Goal: Book appointment/travel/reservation

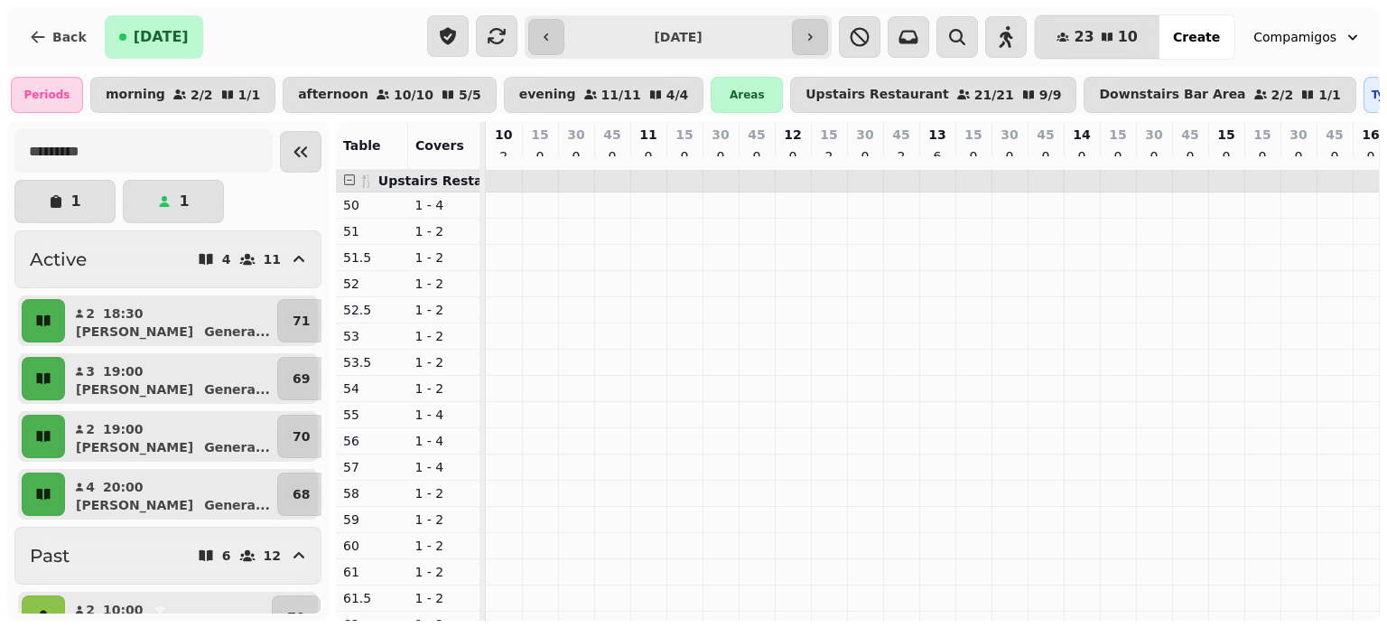
scroll to position [0, 831]
click at [828, 38] on button "button" at bounding box center [810, 37] width 36 height 36
type input "**********"
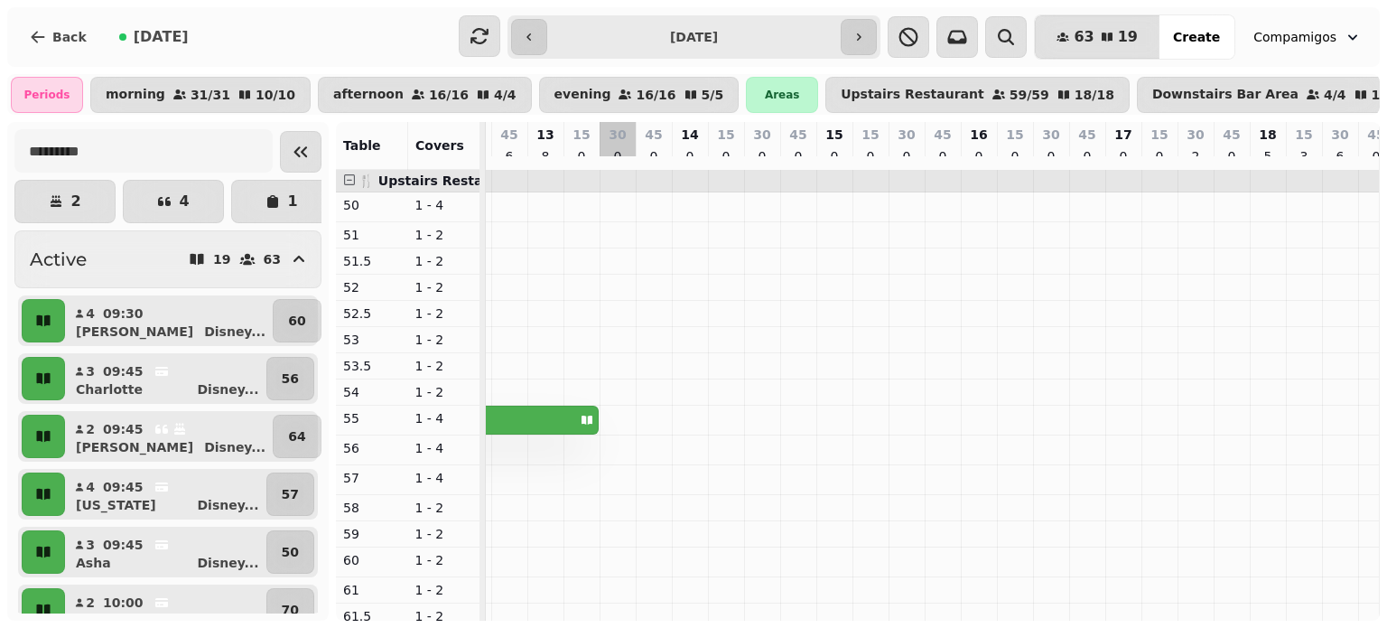
scroll to position [0, 0]
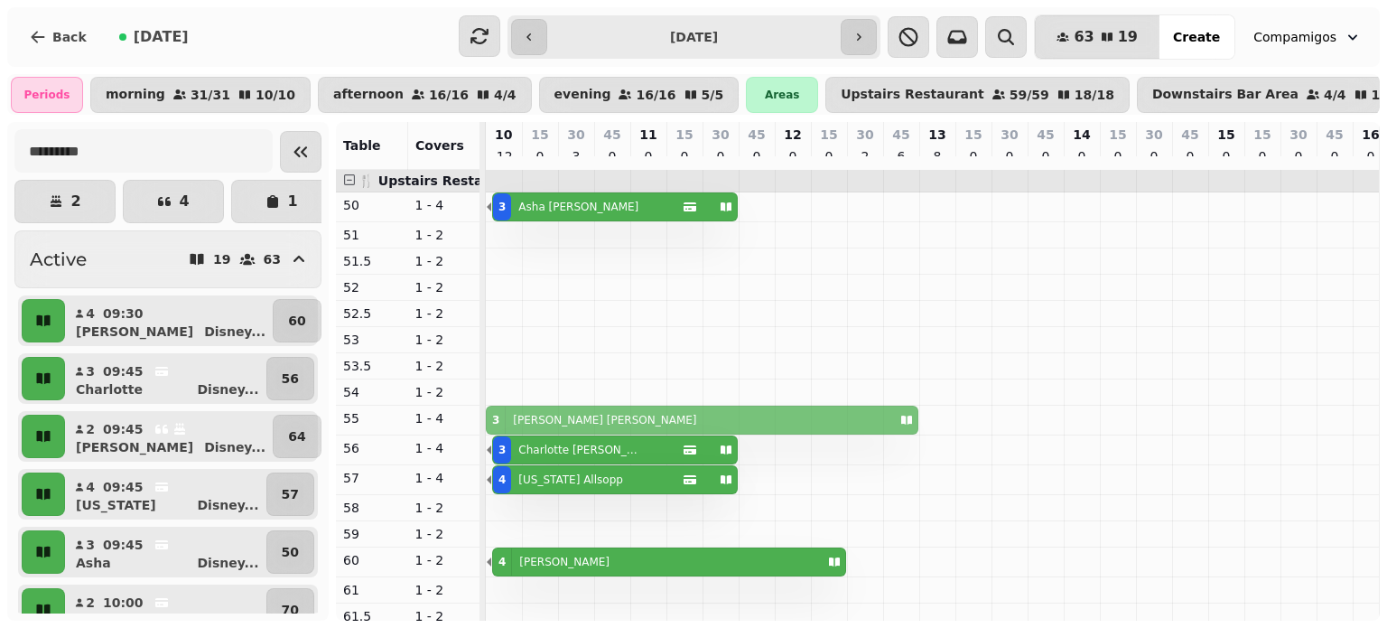
drag, startPoint x: 634, startPoint y: 420, endPoint x: 556, endPoint y: 425, distance: 77.9
click at [486, 425] on div "3 Kayla shayla 3 Kayla shayla" at bounding box center [486, 419] width 0 height 29
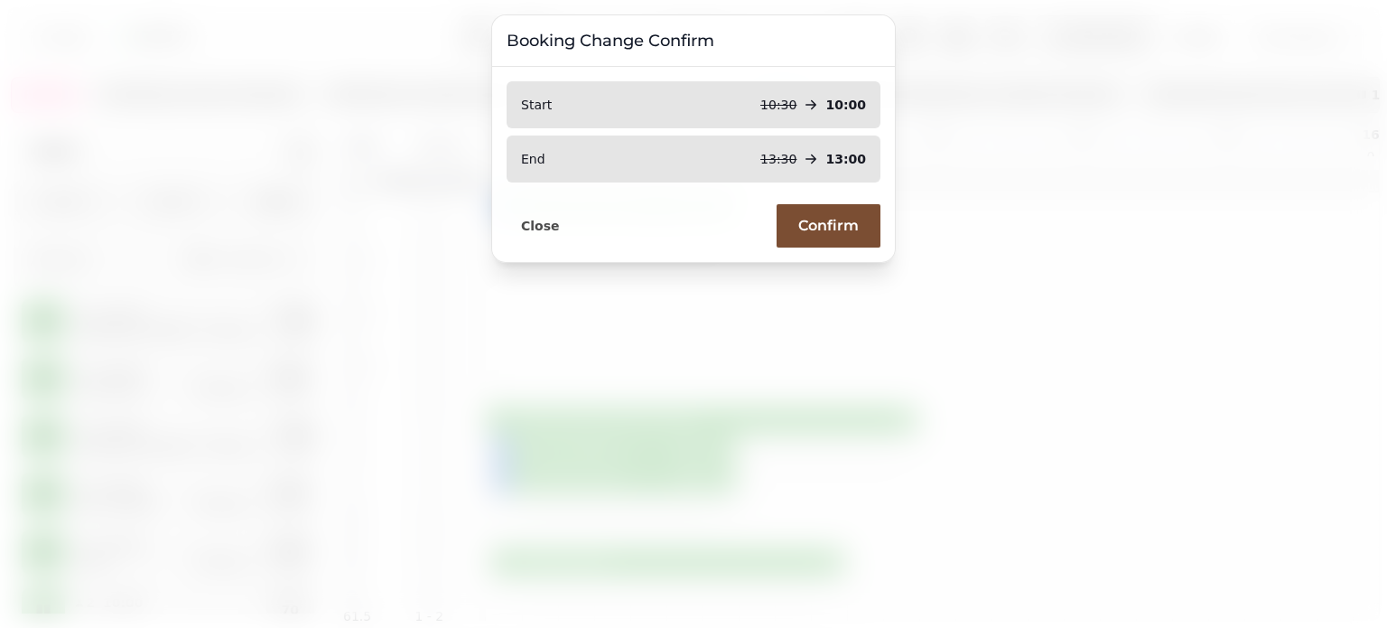
click at [806, 219] on span "Confirm" at bounding box center [828, 226] width 61 height 14
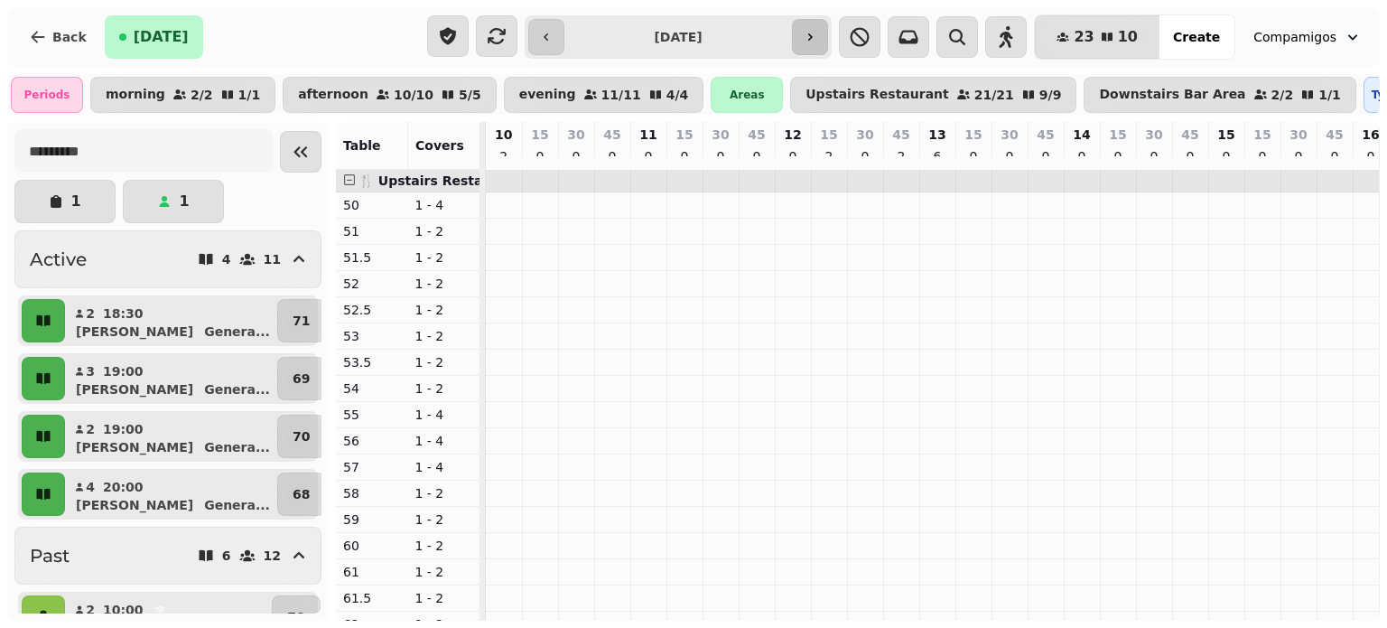
click at [817, 41] on icon "button" at bounding box center [810, 37] width 14 height 14
type input "**********"
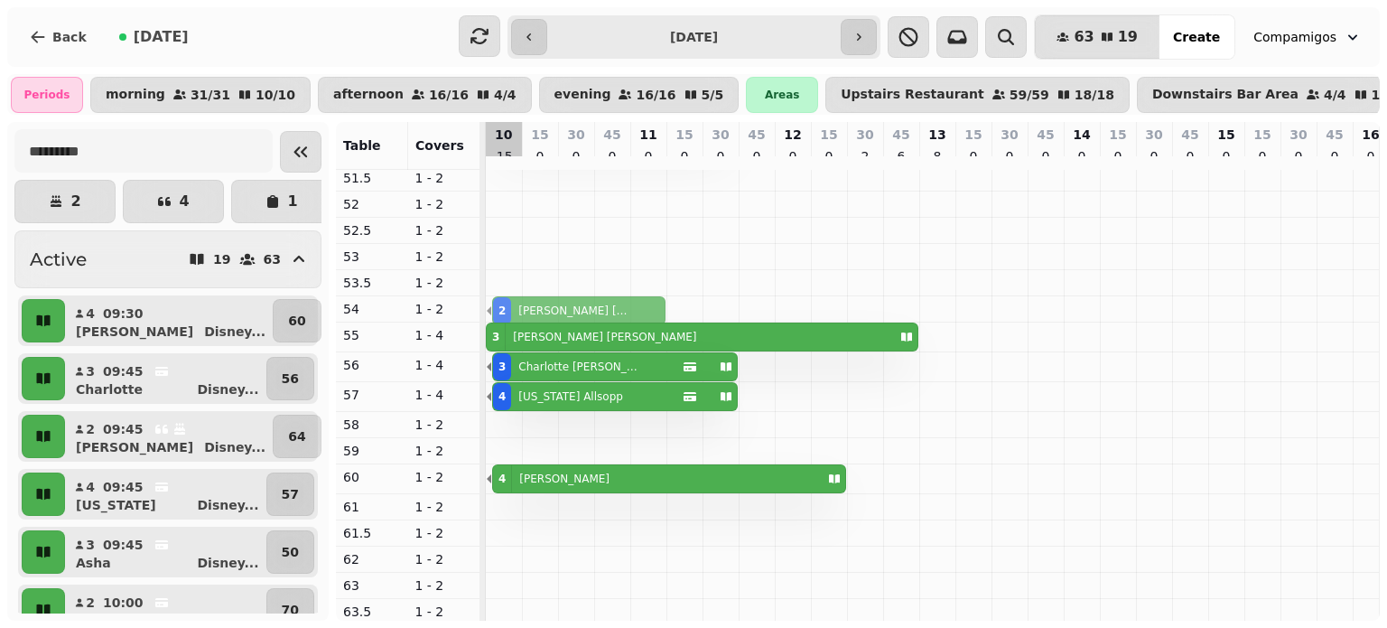
drag, startPoint x: 579, startPoint y: 481, endPoint x: 495, endPoint y: 303, distance: 197.6
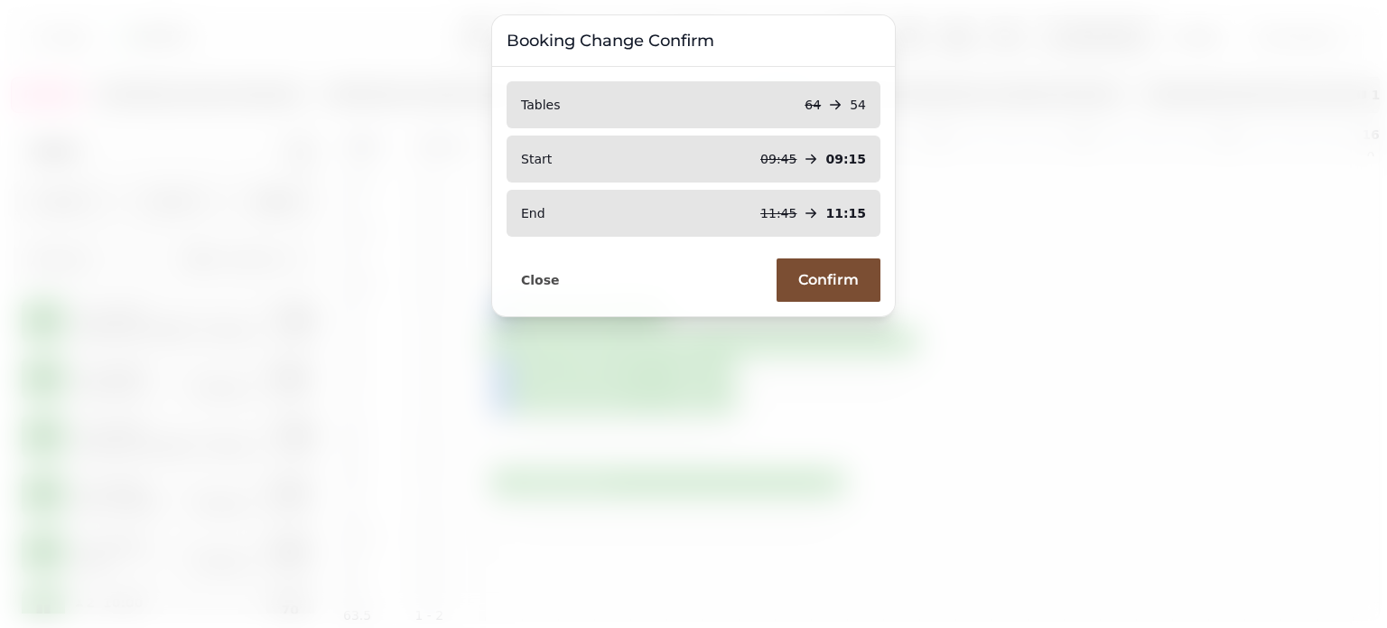
click at [847, 275] on span "Confirm" at bounding box center [828, 280] width 61 height 14
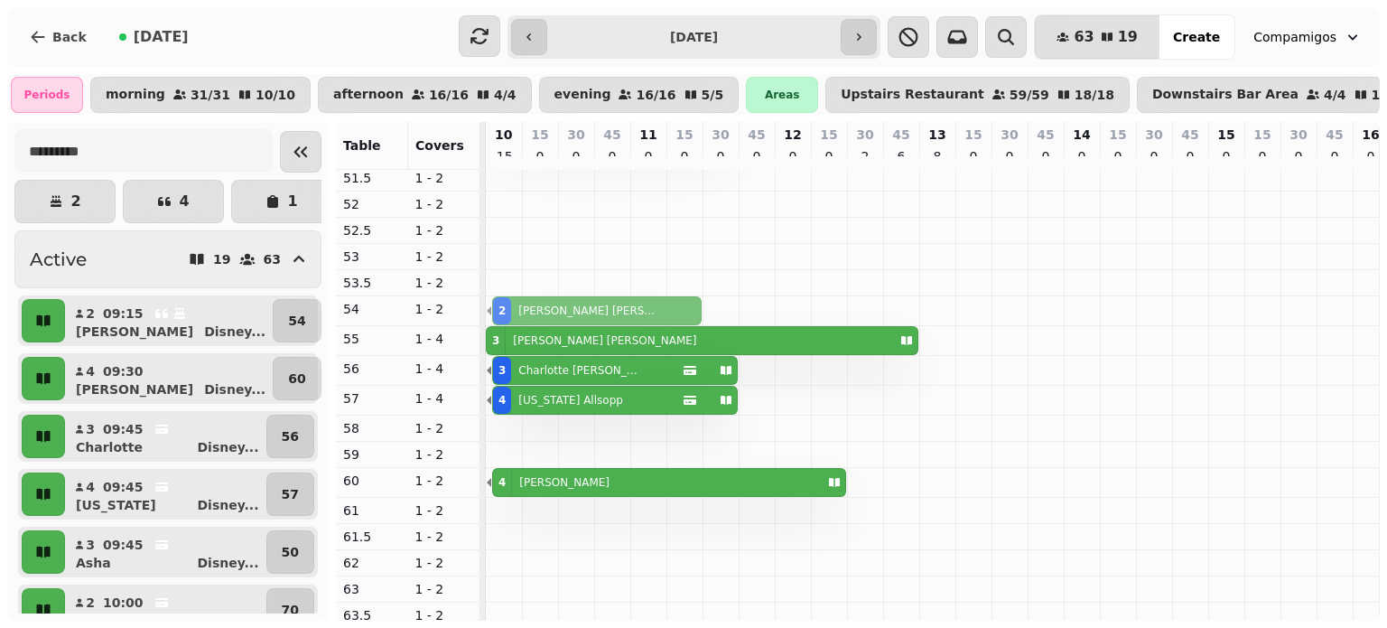
drag, startPoint x: 539, startPoint y: 314, endPoint x: 579, endPoint y: 312, distance: 39.8
click at [486, 312] on div "2 [PERSON_NAME] 2 [PERSON_NAME]" at bounding box center [486, 310] width 0 height 29
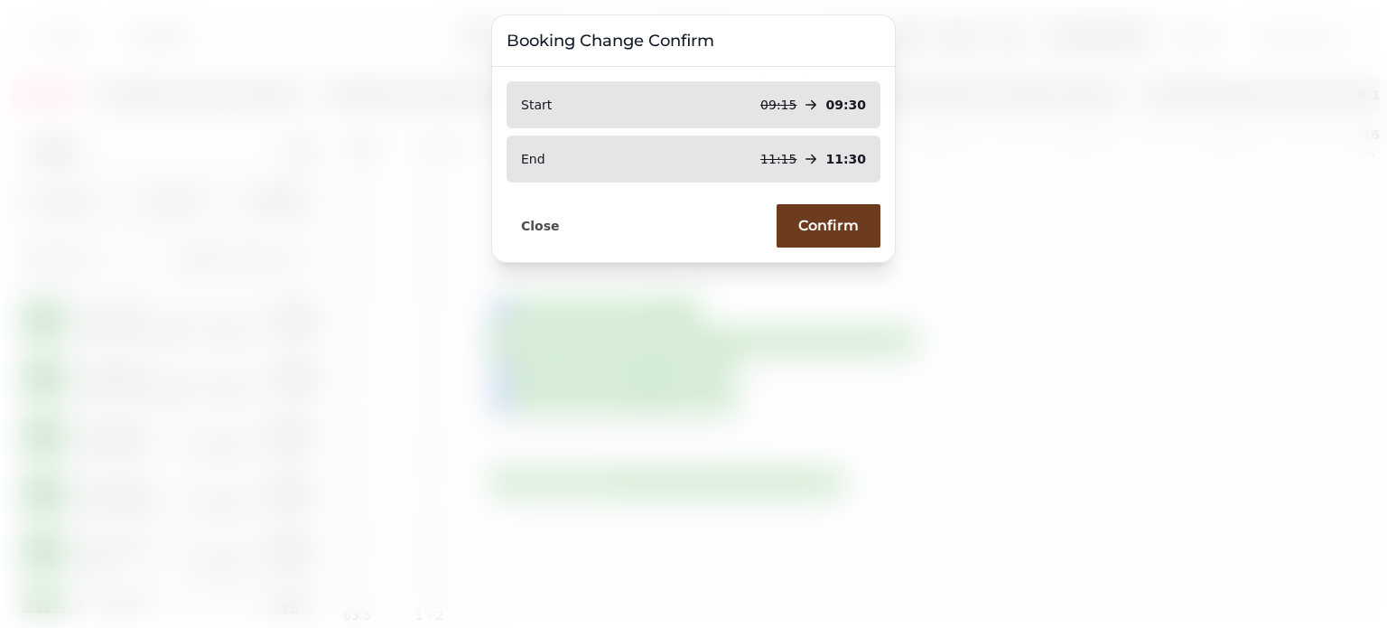
click at [848, 107] on p "09:30" at bounding box center [845, 105] width 41 height 18
click at [817, 219] on span "Confirm" at bounding box center [828, 226] width 61 height 14
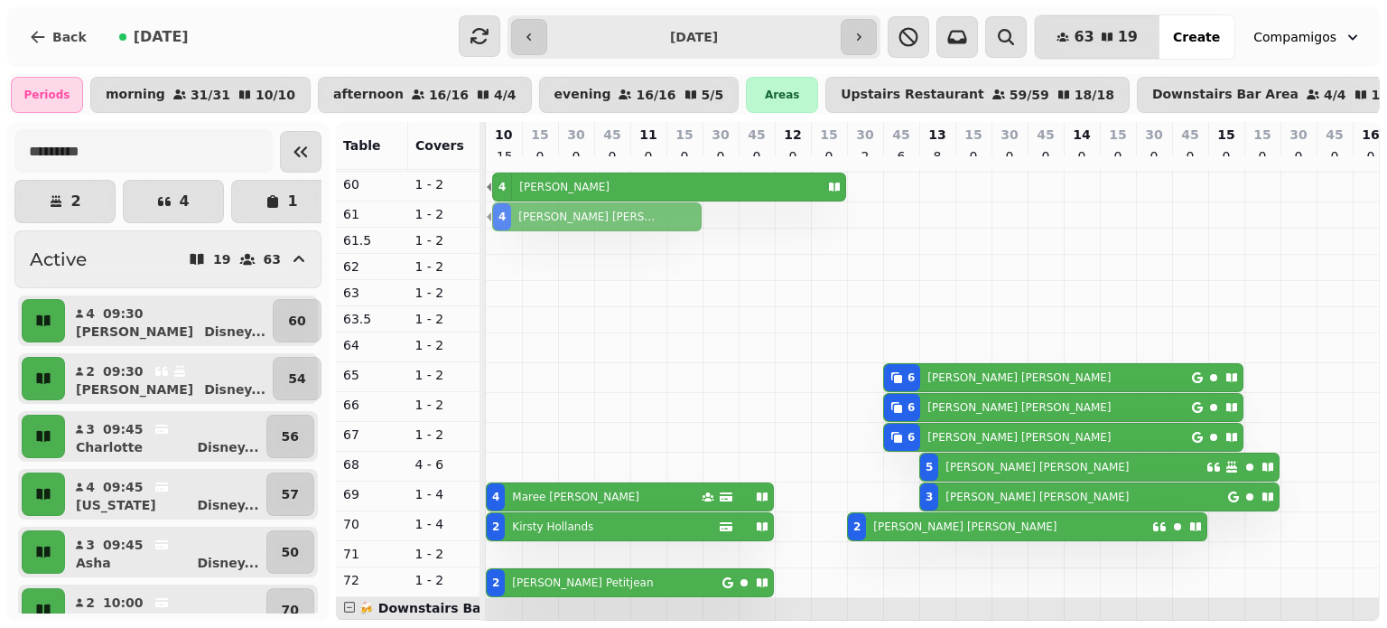
scroll to position [375, 0]
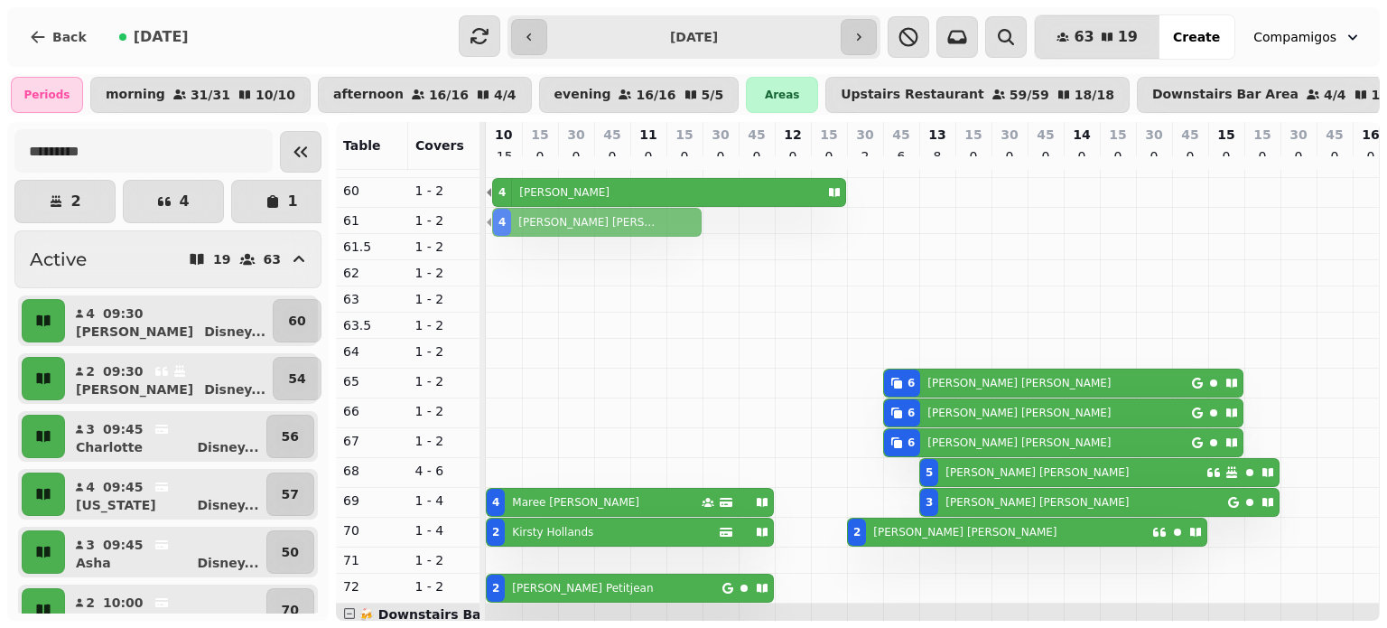
drag, startPoint x: 563, startPoint y: 438, endPoint x: 498, endPoint y: 231, distance: 216.8
click at [498, 231] on tbody "3 [PERSON_NAME] 2 [PERSON_NAME] 3 [PERSON_NAME] [PERSON_NAME] 3 [PERSON_NAME] 4…" at bounding box center [1353, 396] width 1734 height 1198
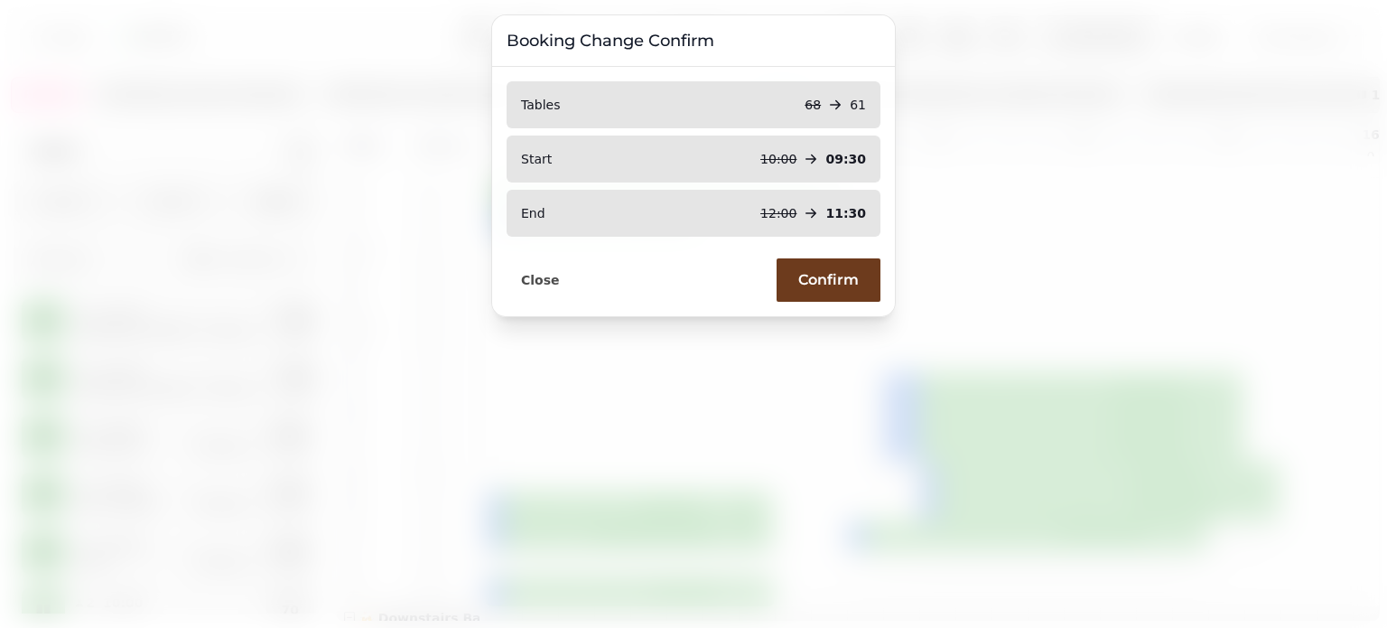
click at [797, 101] on div "Tables 68 61" at bounding box center [694, 104] width 374 height 47
click at [847, 97] on div "68 61" at bounding box center [835, 105] width 61 height 18
click at [852, 282] on span "Confirm" at bounding box center [828, 280] width 61 height 14
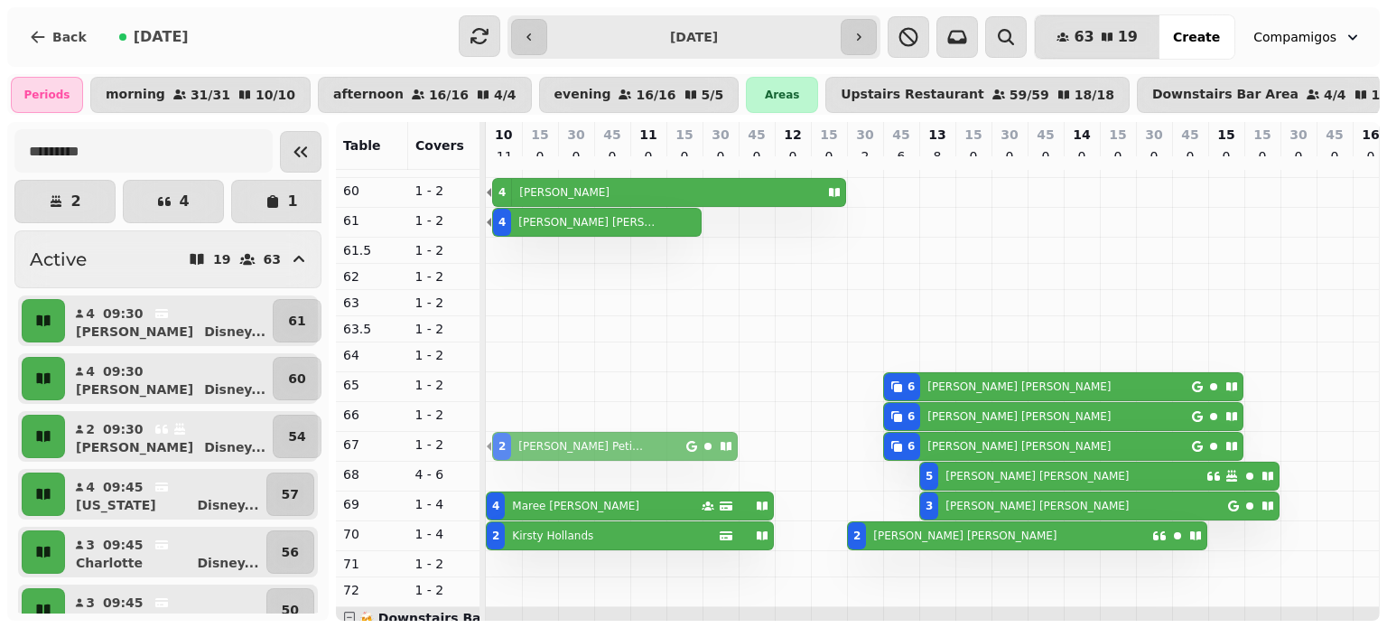
drag, startPoint x: 546, startPoint y: 588, endPoint x: 493, endPoint y: 446, distance: 151.5
click at [493, 446] on tbody "3 [PERSON_NAME] 2 [PERSON_NAME] 3 [PERSON_NAME] [PERSON_NAME] 3 [PERSON_NAME] 4…" at bounding box center [1353, 398] width 1734 height 1202
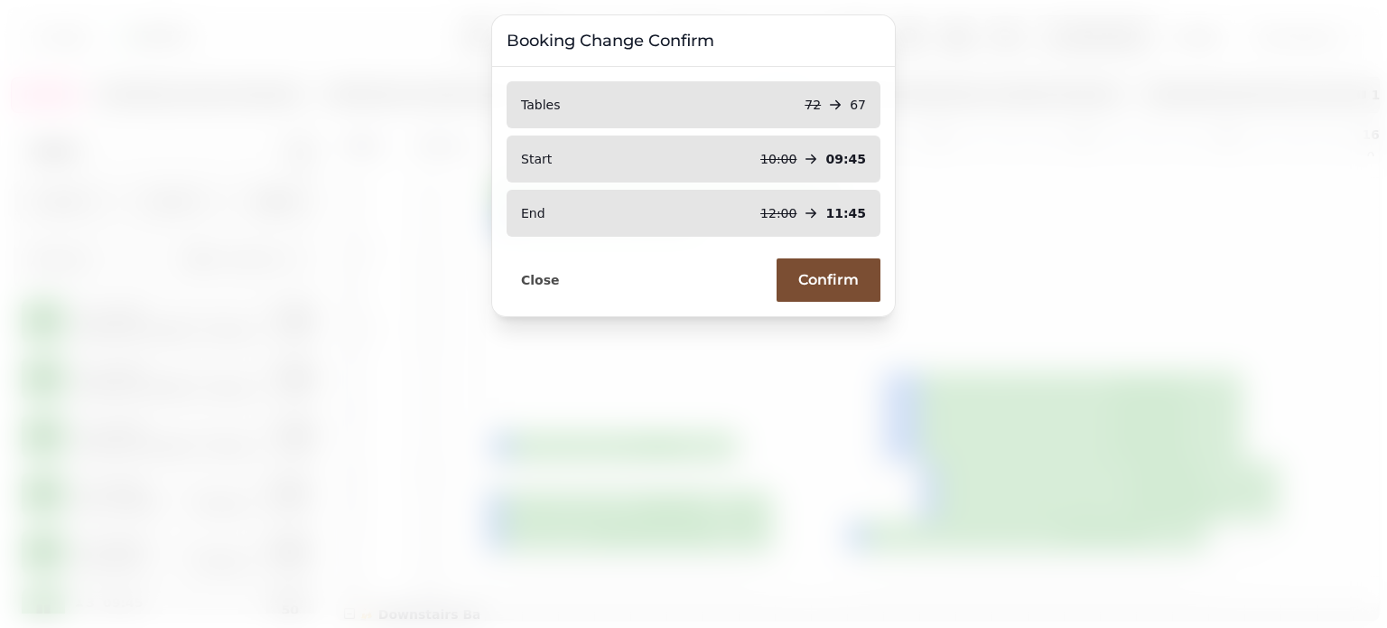
click at [832, 285] on span "Confirm" at bounding box center [828, 280] width 61 height 14
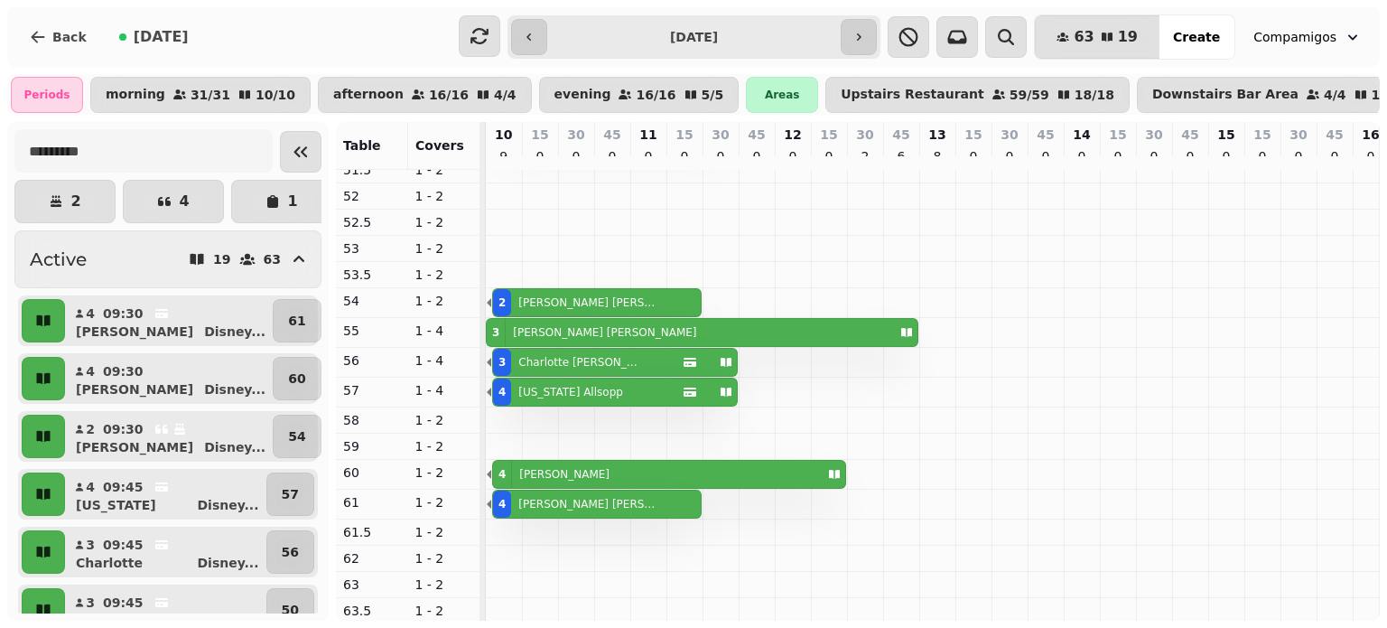
scroll to position [120, 0]
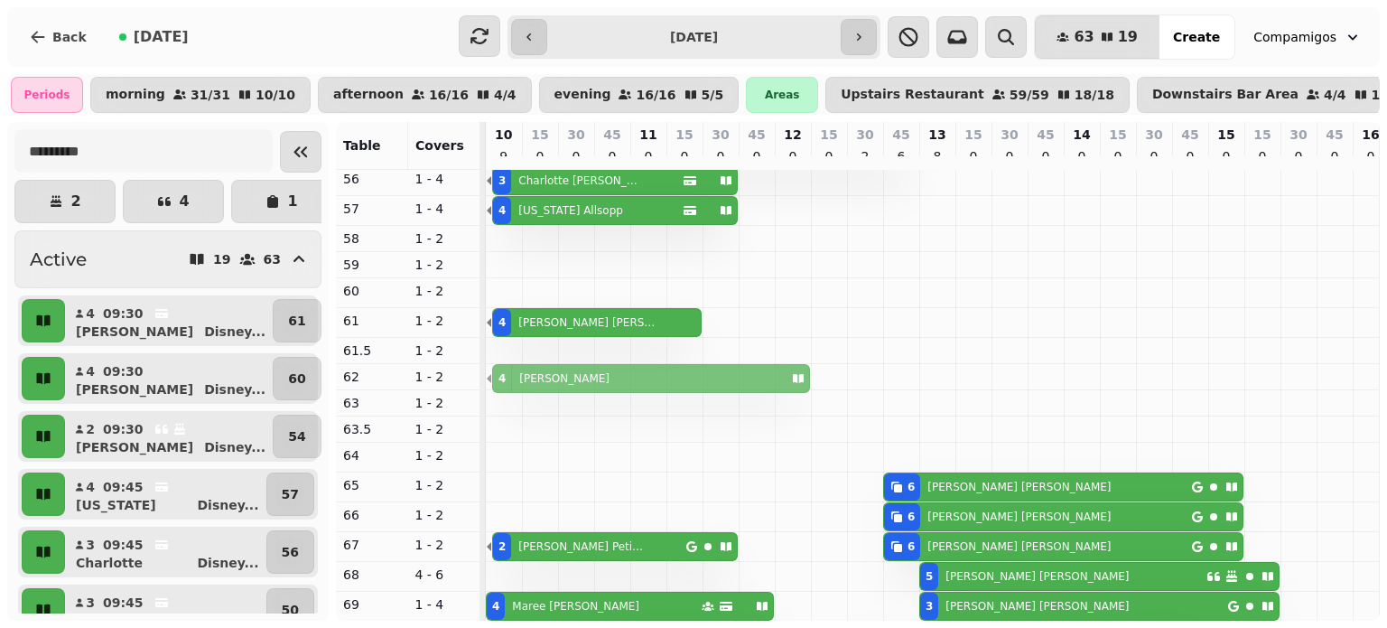
drag, startPoint x: 540, startPoint y: 298, endPoint x: 516, endPoint y: 382, distance: 87.5
click at [516, 382] on tbody "3 [PERSON_NAME] 2 [PERSON_NAME] 3 [PERSON_NAME] [PERSON_NAME] 3 [PERSON_NAME] 4…" at bounding box center [1353, 496] width 1734 height 1198
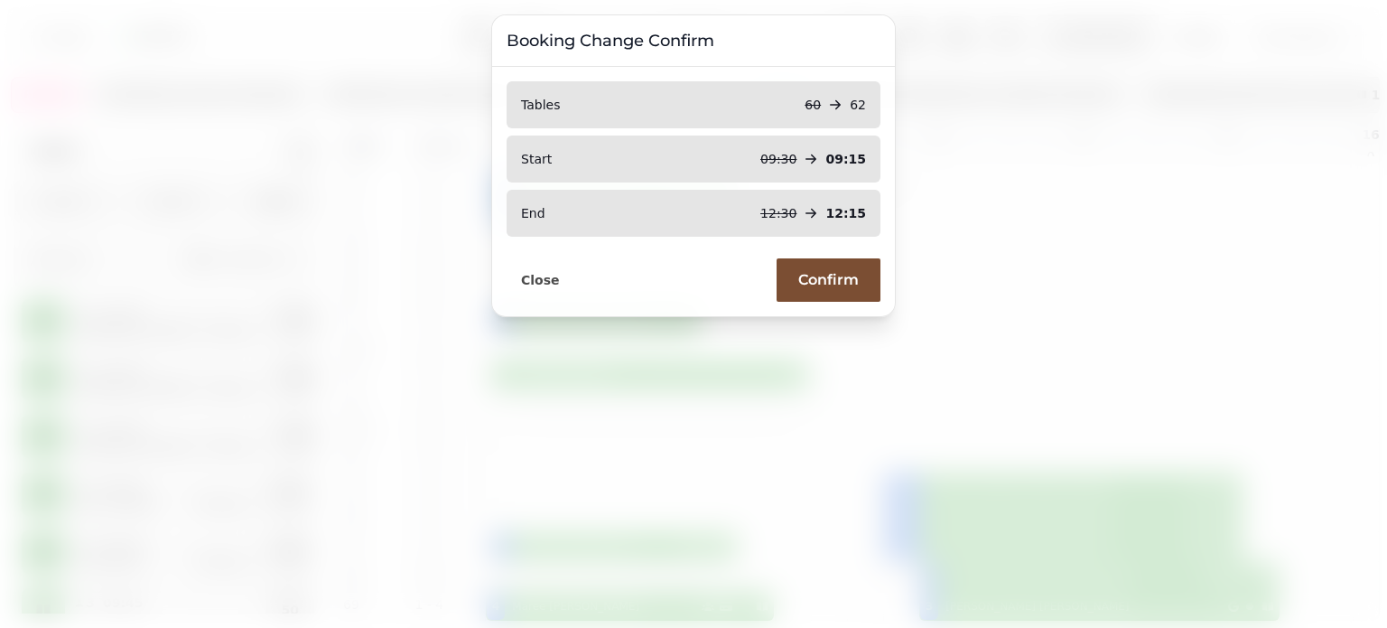
click at [832, 277] on span "Confirm" at bounding box center [828, 280] width 61 height 14
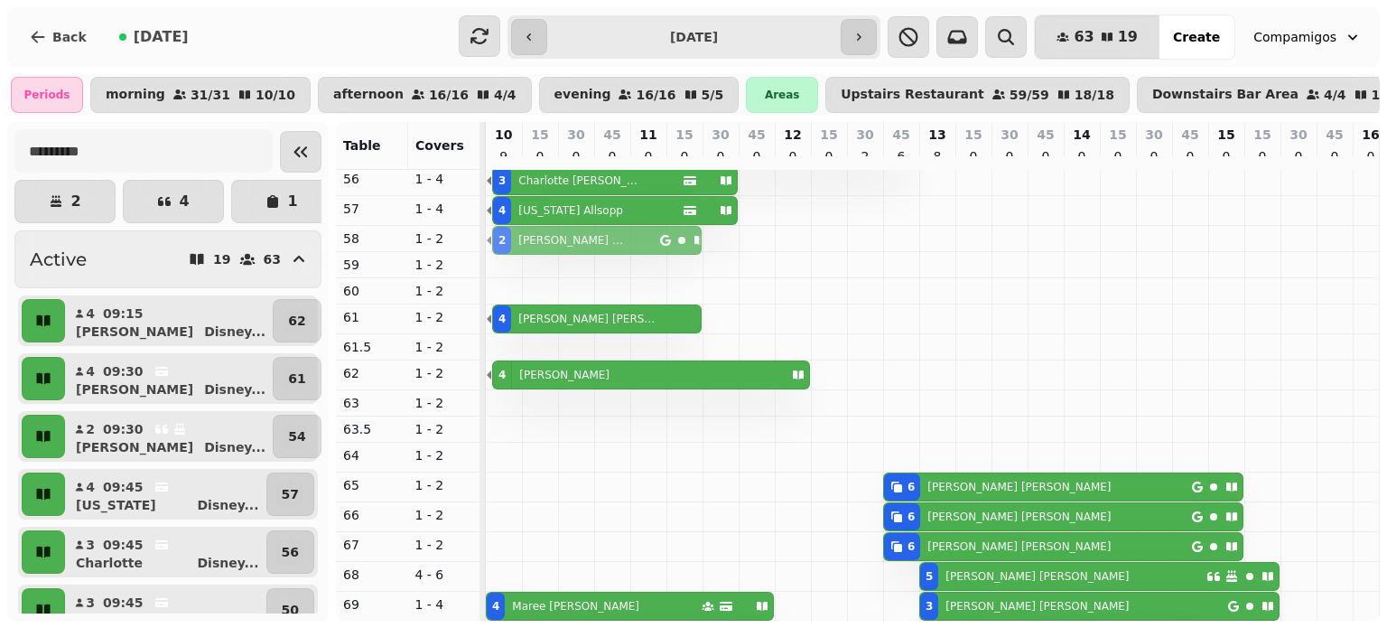
drag, startPoint x: 534, startPoint y: 552, endPoint x: 502, endPoint y: 257, distance: 296.1
click at [493, 248] on tbody "3 [PERSON_NAME] 2 [PERSON_NAME] 3 [PERSON_NAME] [PERSON_NAME] 3 [PERSON_NAME] 4…" at bounding box center [1353, 496] width 1734 height 1198
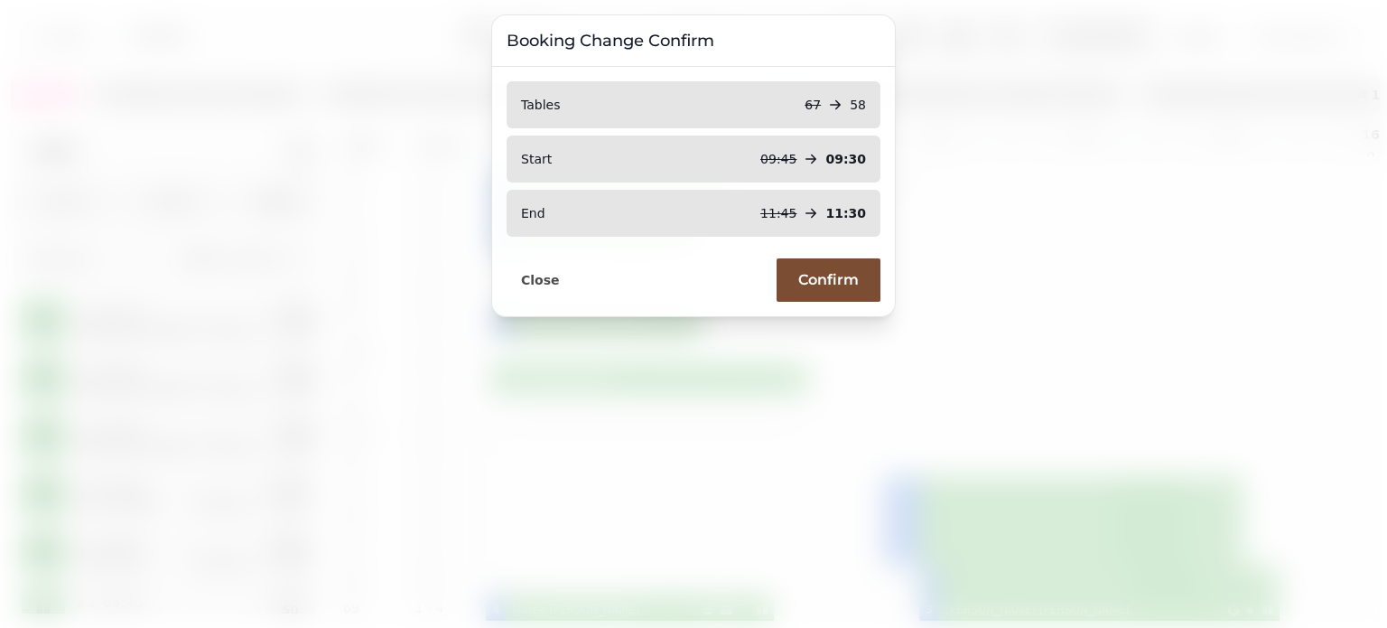
click at [829, 270] on button "Confirm" at bounding box center [829, 279] width 104 height 43
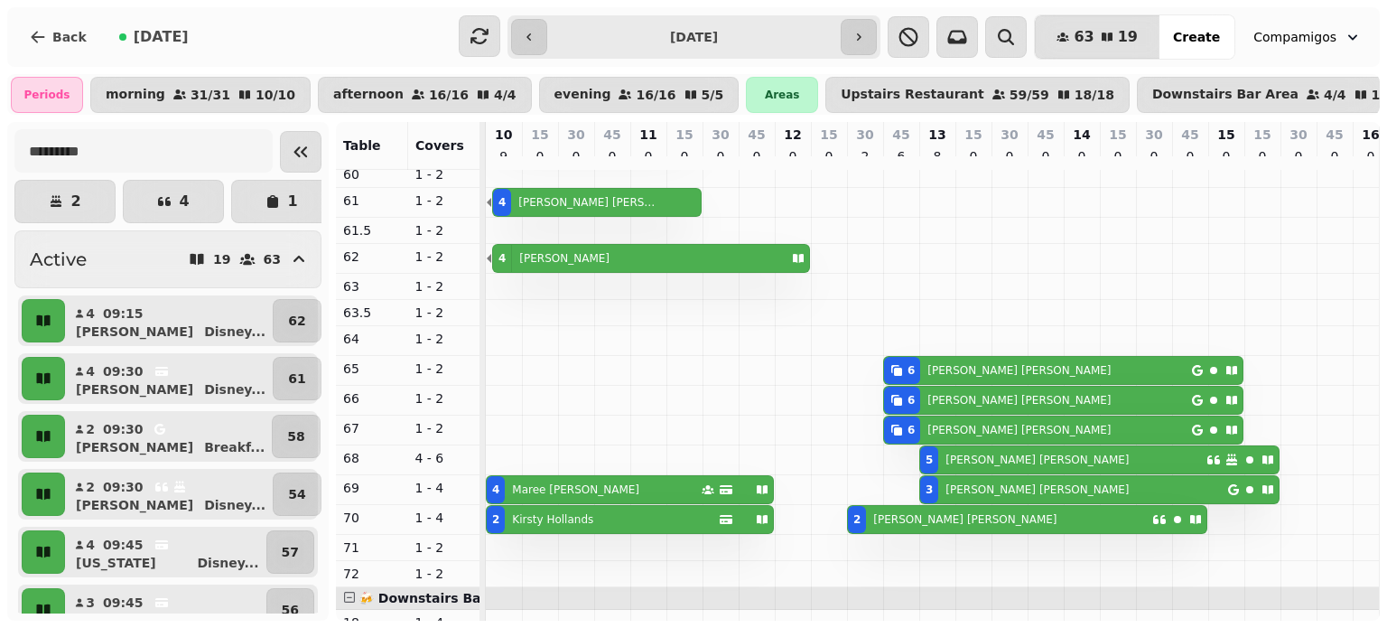
click at [548, 520] on p "[PERSON_NAME]" at bounding box center [552, 519] width 81 height 14
select select "**********"
select select "*"
select select "****"
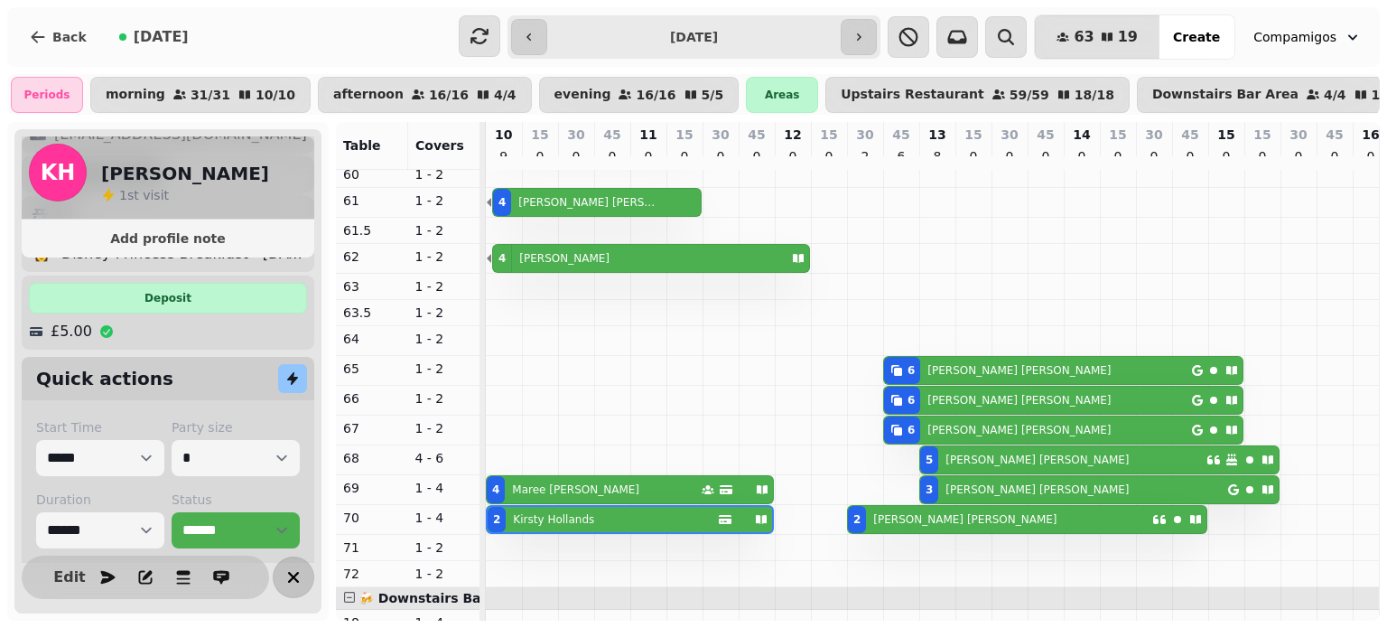
click at [294, 581] on icon "button" at bounding box center [294, 577] width 22 height 22
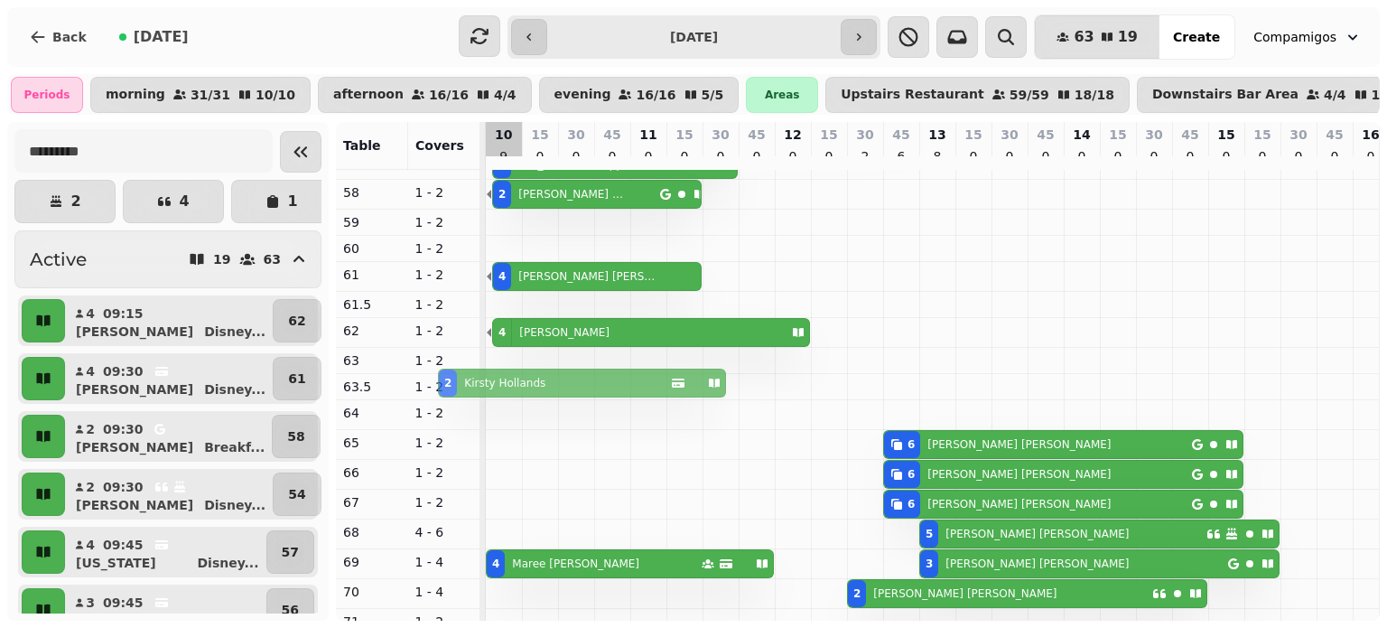
drag, startPoint x: 550, startPoint y: 545, endPoint x: 495, endPoint y: 249, distance: 301.3
click at [495, 249] on div "3 [PERSON_NAME] 2 [PERSON_NAME] 3 [PERSON_NAME] [PERSON_NAME] 3 [PERSON_NAME] 4…" at bounding box center [1353, 452] width 1734 height 1202
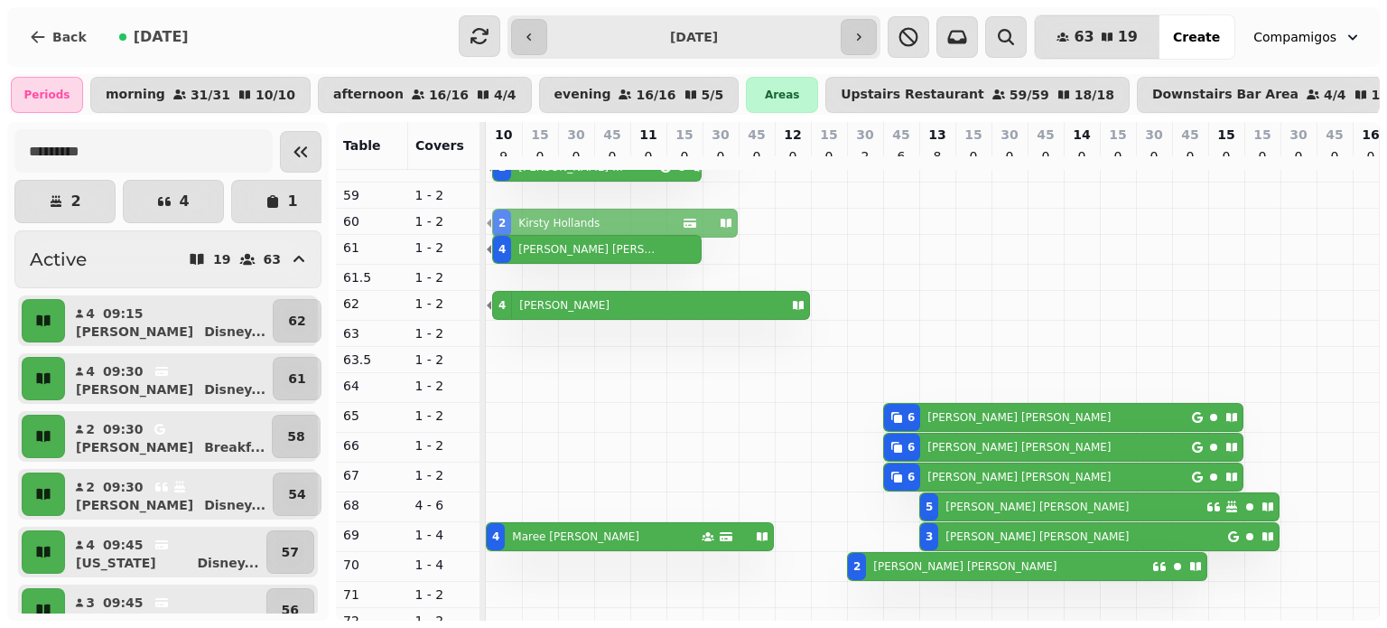
drag, startPoint x: 527, startPoint y: 568, endPoint x: 484, endPoint y: 223, distance: 347.7
click at [484, 223] on tr "🍴 Upstairs Restaurant 50 1 - 4 51 1 - 2 51.5 1 - 2 52 1 - 2 52.5 1 - 2 53 1 - 2…" at bounding box center [858, 395] width 1044 height 451
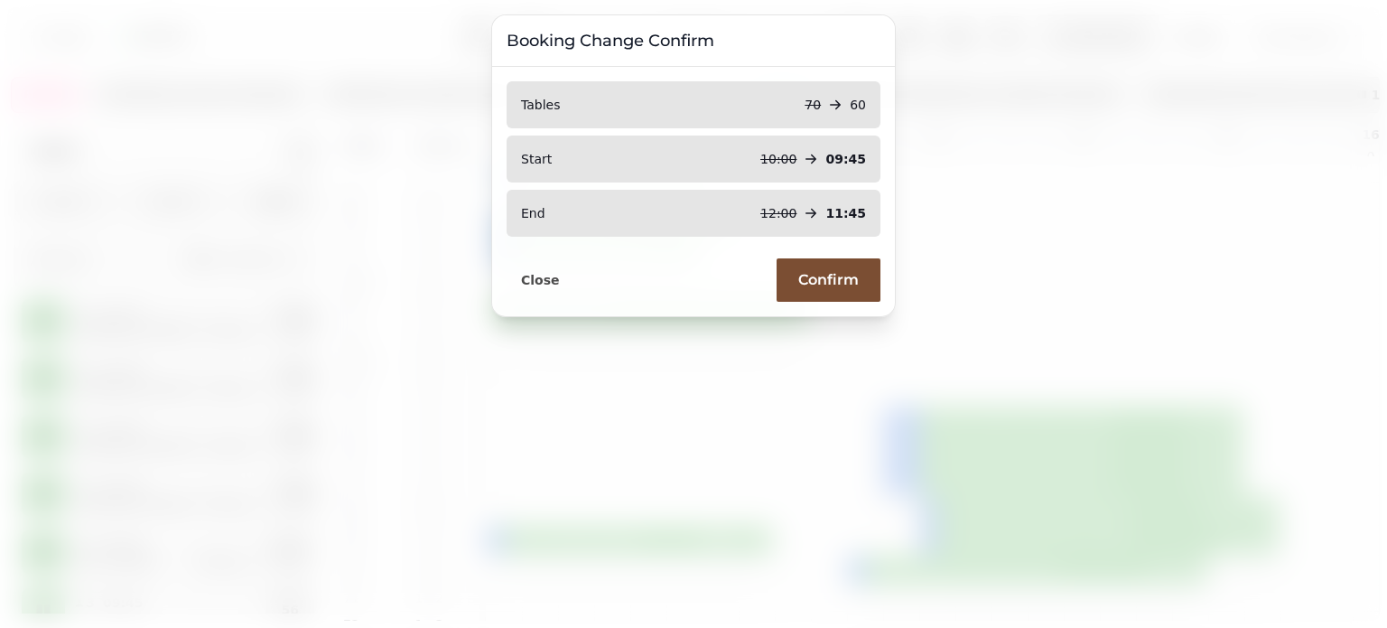
click at [825, 273] on span "Confirm" at bounding box center [828, 280] width 61 height 14
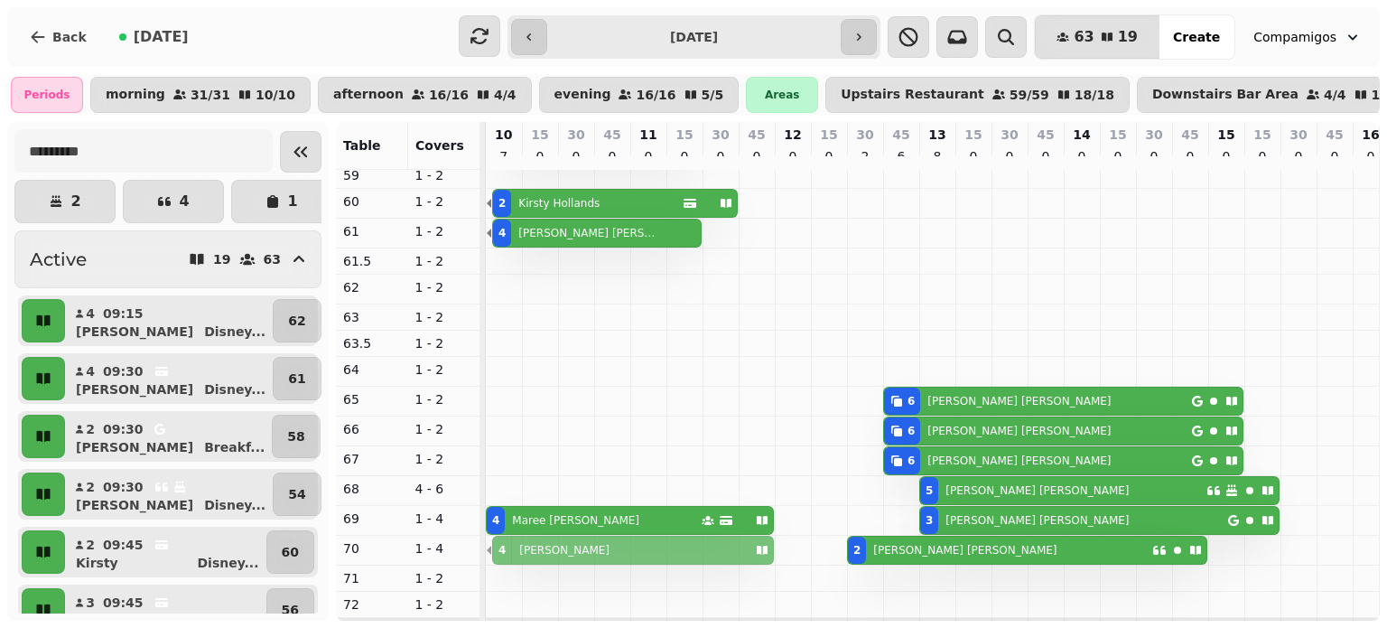
drag, startPoint x: 522, startPoint y: 313, endPoint x: 491, endPoint y: 541, distance: 229.6
click at [491, 541] on tbody "3 [PERSON_NAME] 2 [PERSON_NAME] 3 [PERSON_NAME] [PERSON_NAME] 3 [PERSON_NAME] 4…" at bounding box center [1353, 407] width 1734 height 1206
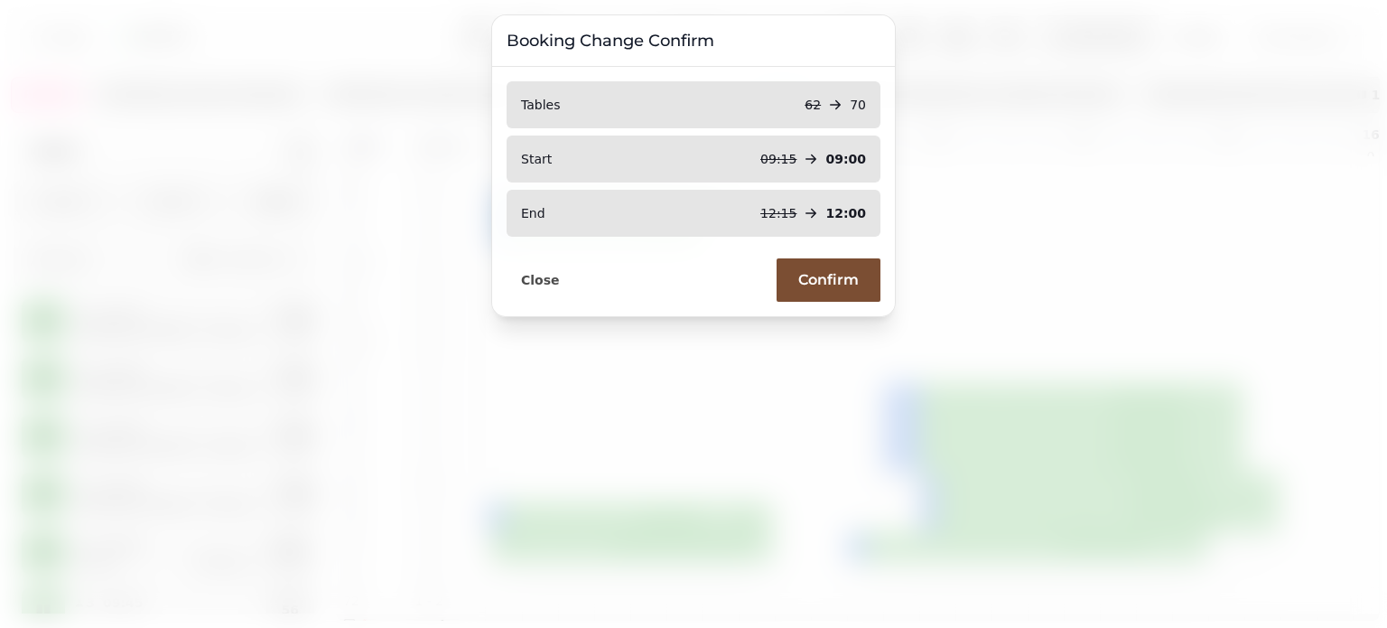
click at [809, 279] on span "Confirm" at bounding box center [828, 280] width 61 height 14
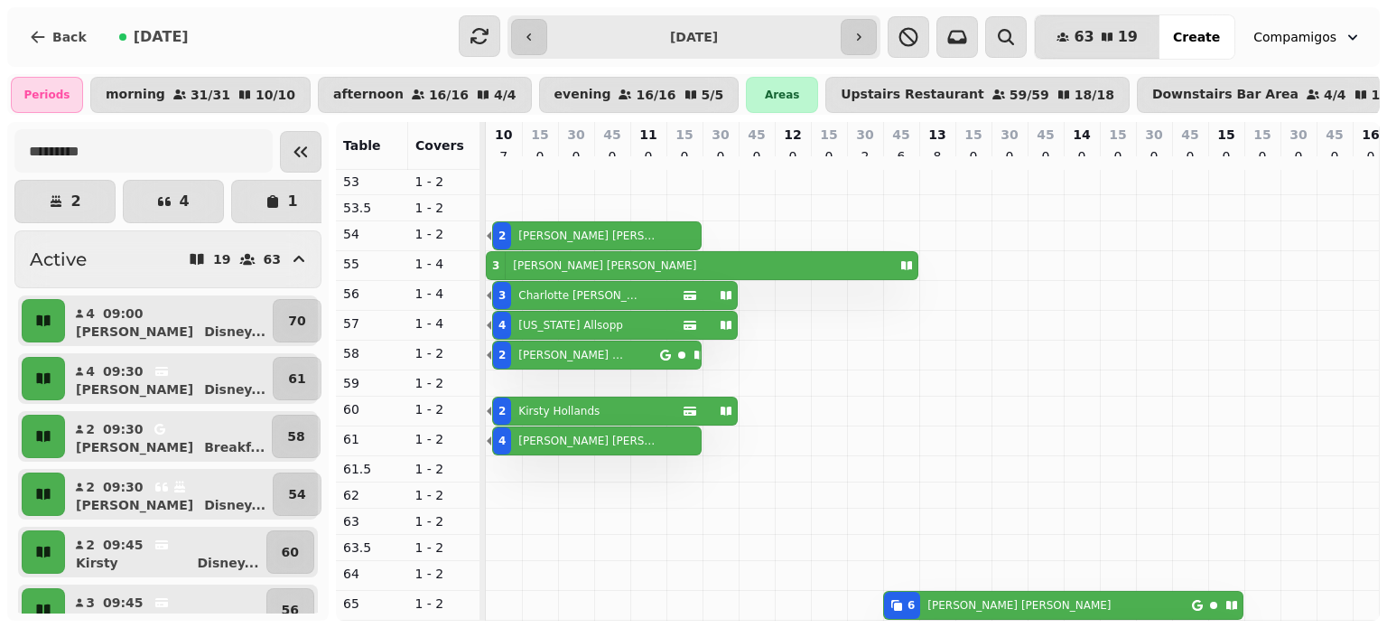
scroll to position [36, 0]
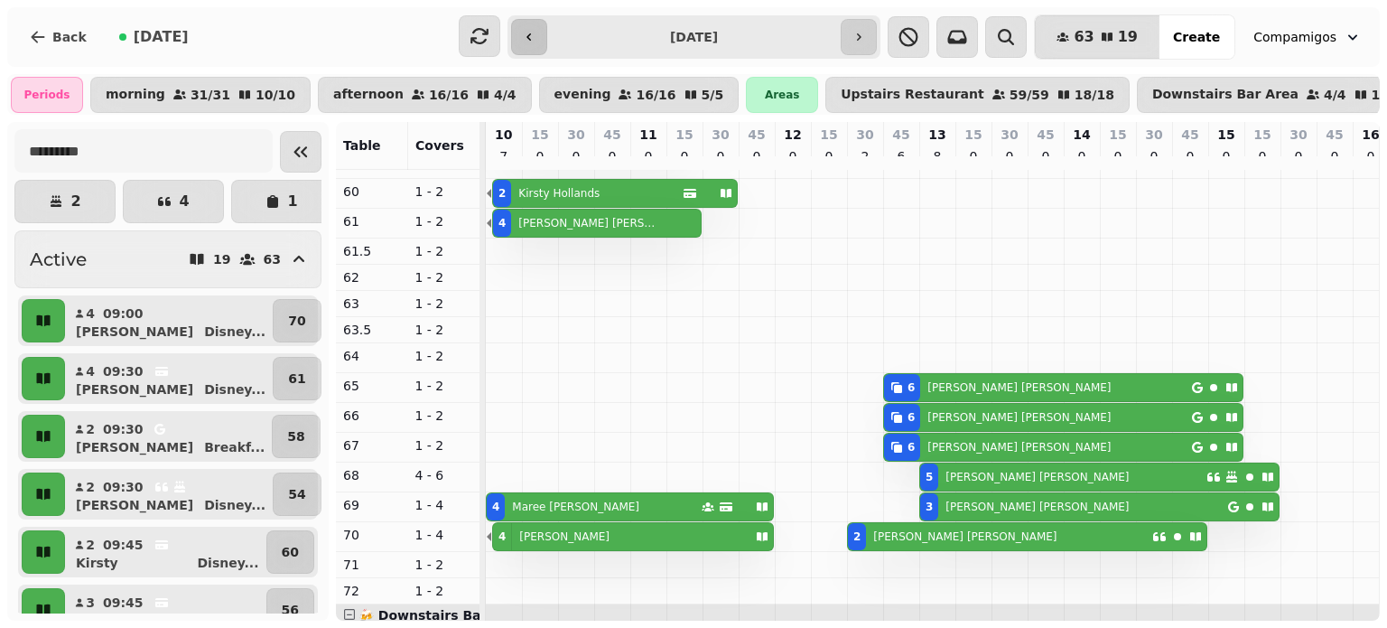
click at [547, 46] on button "button" at bounding box center [529, 37] width 36 height 36
type input "**********"
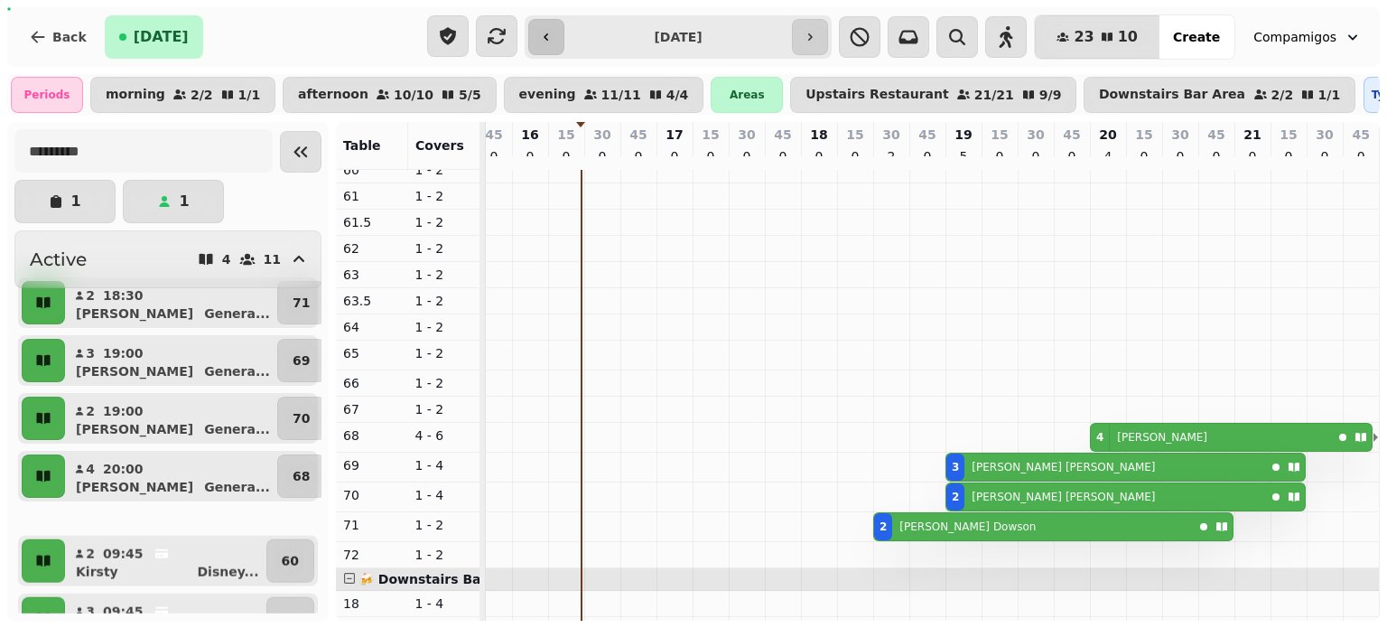
scroll to position [376, 844]
